Goal: Find specific page/section: Find specific page/section

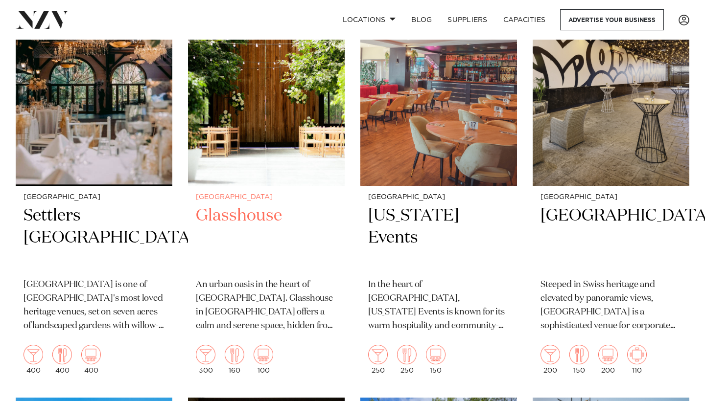
scroll to position [716, 0]
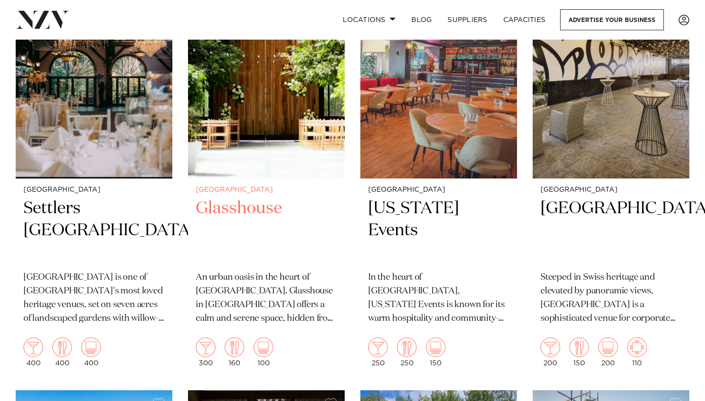
click at [323, 160] on img at bounding box center [266, 74] width 157 height 210
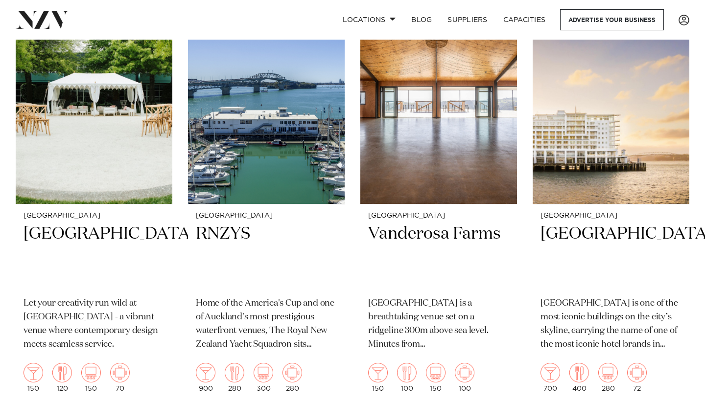
scroll to position [2825, 0]
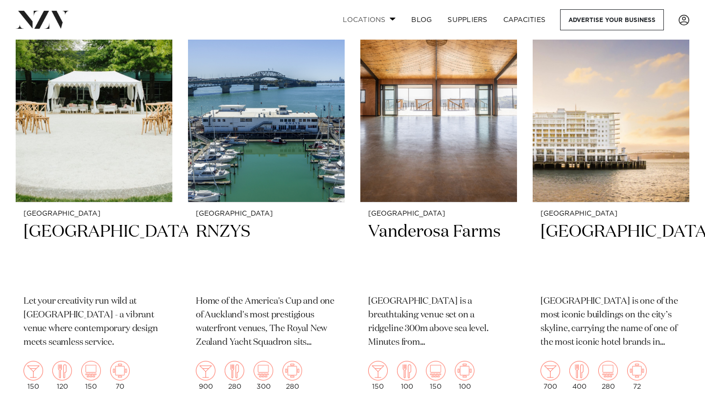
click at [390, 11] on link "Locations" at bounding box center [369, 19] width 69 height 21
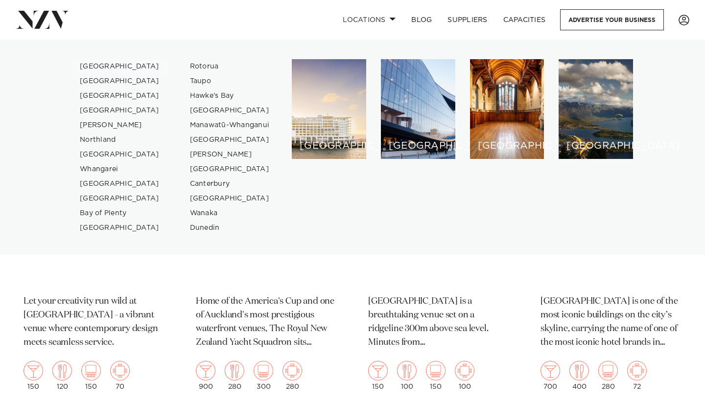
click at [97, 66] on link "[GEOGRAPHIC_DATA]" at bounding box center [119, 66] width 95 height 15
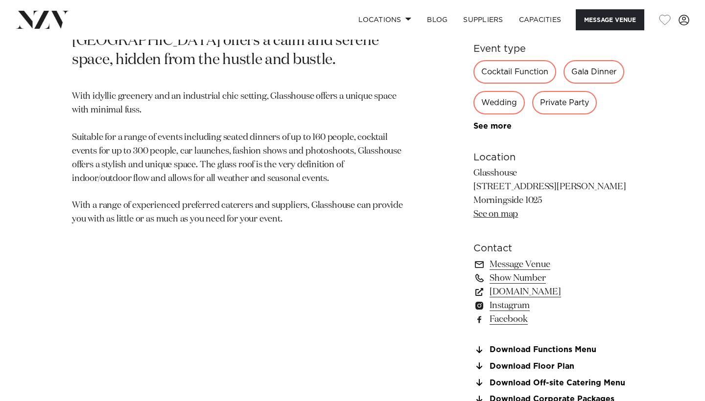
scroll to position [547, 0]
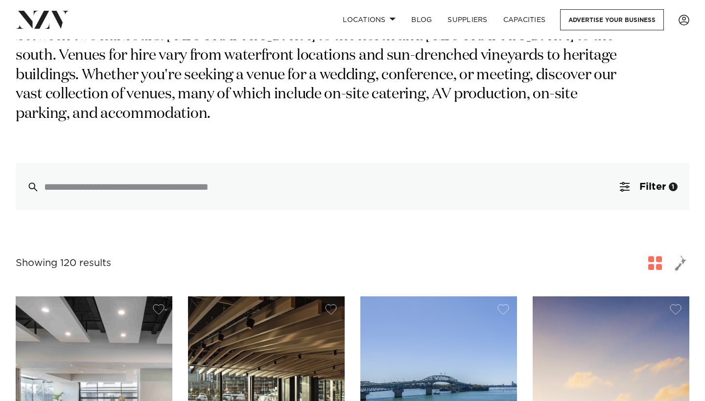
scroll to position [140, 0]
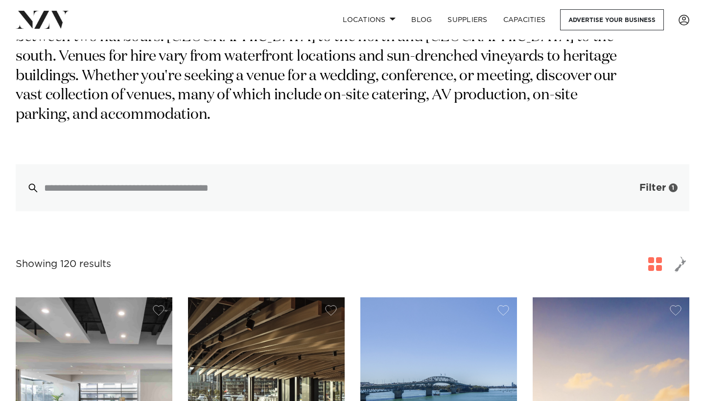
click at [651, 164] on button "Filter 1" at bounding box center [648, 187] width 81 height 47
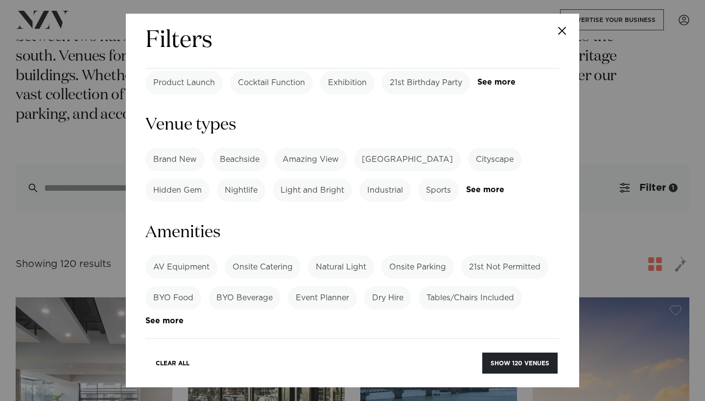
scroll to position [565, 0]
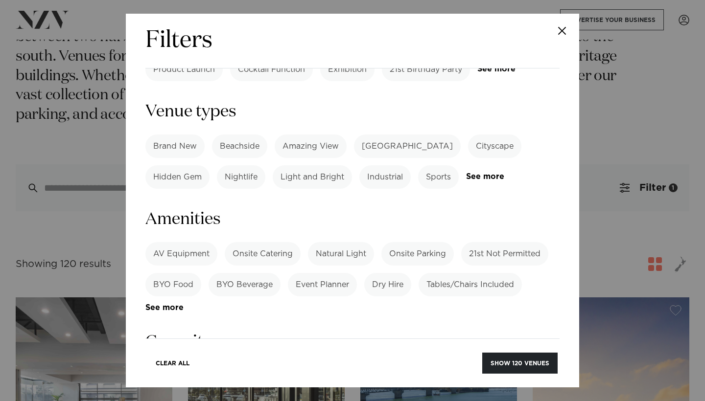
click at [251, 273] on label "BYO Beverage" at bounding box center [245, 284] width 72 height 23
click at [174, 273] on label "BYO Food" at bounding box center [173, 284] width 56 height 23
click at [485, 273] on label "Tables/Chairs Included" at bounding box center [469, 284] width 103 height 23
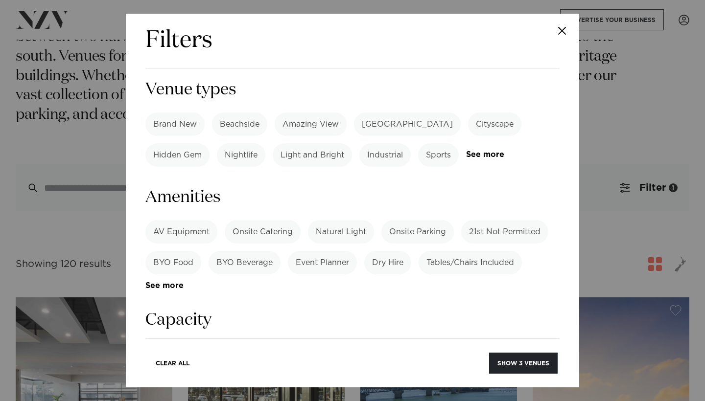
scroll to position [586, 0]
click at [163, 344] on label "Cocktail" at bounding box center [168, 355] width 46 height 23
click at [209, 344] on label "Dining" at bounding box center [219, 355] width 41 height 23
click at [223, 344] on label "Dining" at bounding box center [219, 355] width 41 height 23
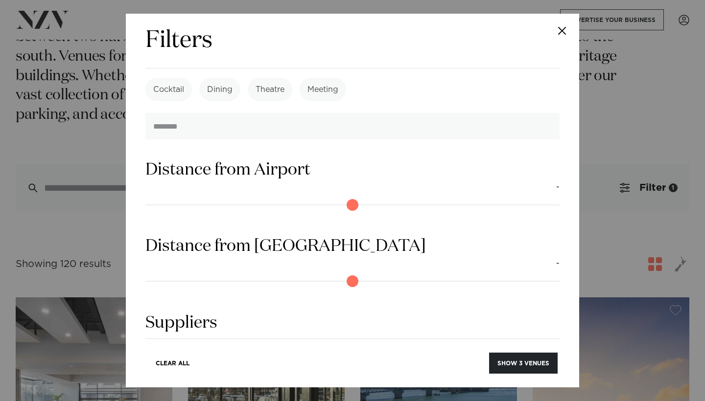
scroll to position [852, 0]
click at [513, 357] on button "Show 3 venues" at bounding box center [523, 363] width 69 height 21
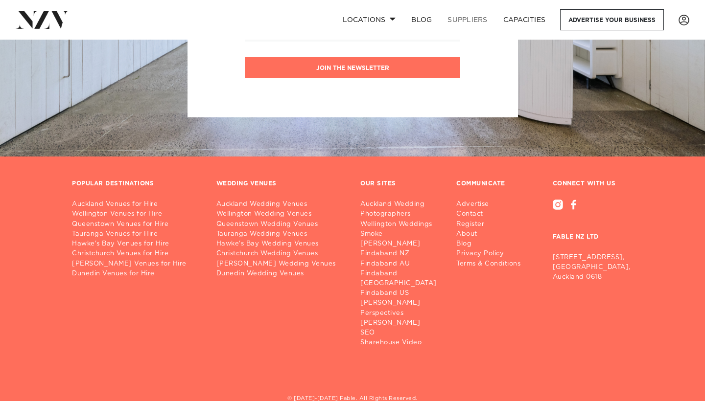
scroll to position [895, 0]
